Goal: Task Accomplishment & Management: Manage account settings

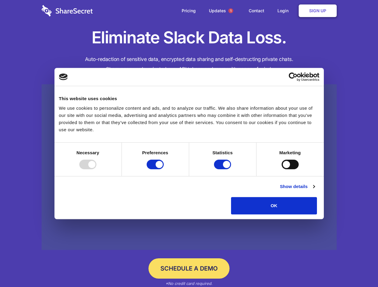
click at [96, 169] on div at bounding box center [87, 165] width 17 height 10
click at [164, 169] on input "Preferences" at bounding box center [155, 165] width 17 height 10
checkbox input "false"
click at [223, 169] on input "Statistics" at bounding box center [222, 165] width 17 height 10
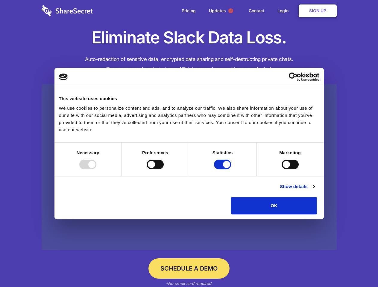
checkbox input "false"
click at [282, 169] on input "Marketing" at bounding box center [290, 165] width 17 height 10
checkbox input "true"
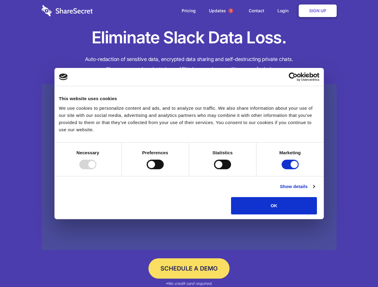
click at [315, 190] on link "Show details" at bounding box center [297, 186] width 35 height 7
click at [0, 0] on li "Necessary 7 Necessary cookies help make a website usable by enabling basic func…" at bounding box center [0, 0] width 0 height 0
